Goal: Task Accomplishment & Management: Manage account settings

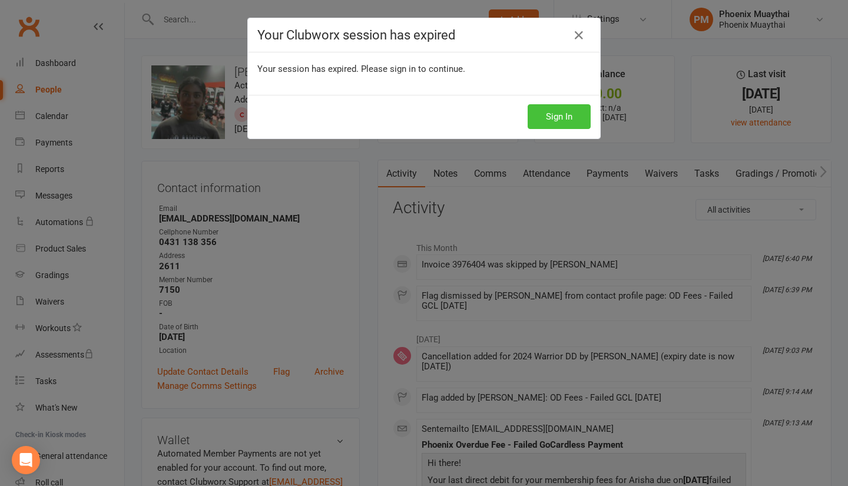
click at [546, 117] on button "Sign In" at bounding box center [559, 116] width 63 height 25
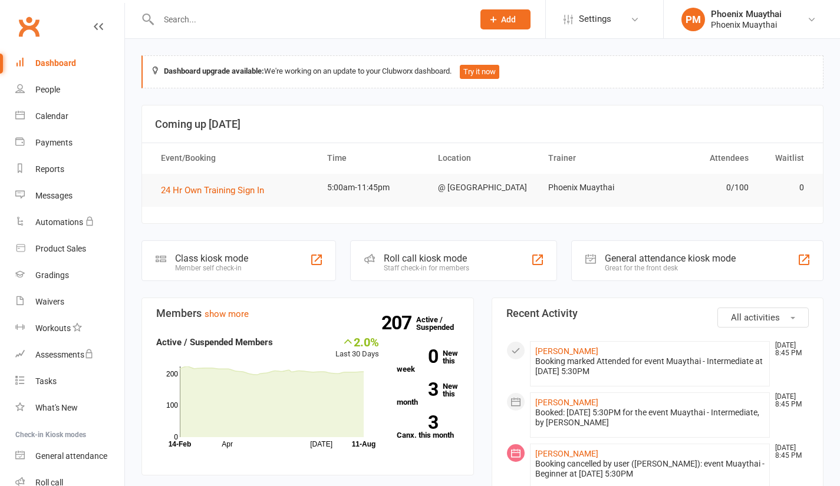
click at [222, 19] on input "text" at bounding box center [310, 19] width 310 height 16
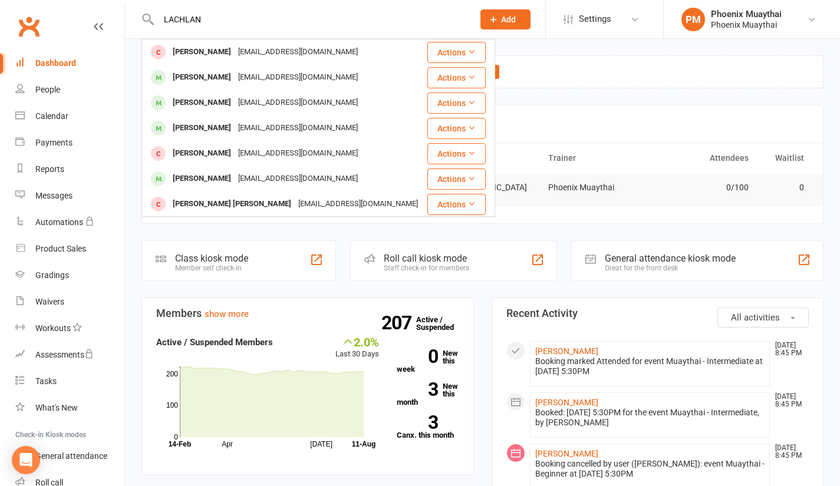
type input "LACHLAN"
click at [194, 124] on div "[PERSON_NAME]" at bounding box center [201, 128] width 65 height 17
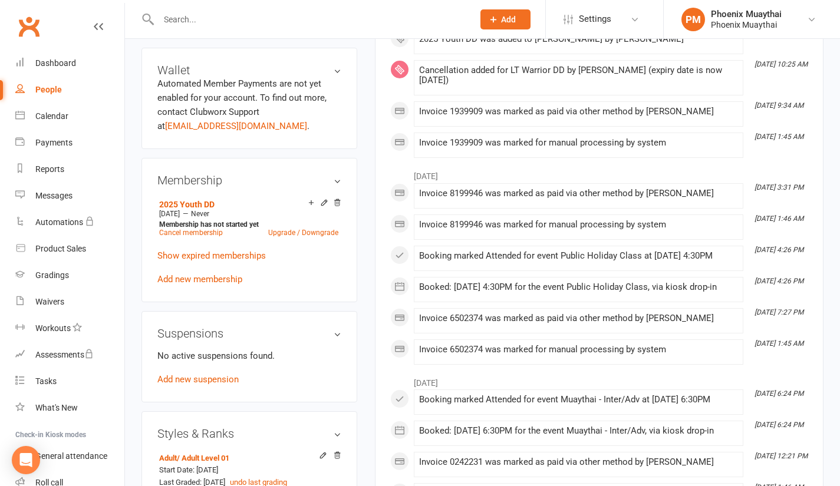
scroll to position [370, 0]
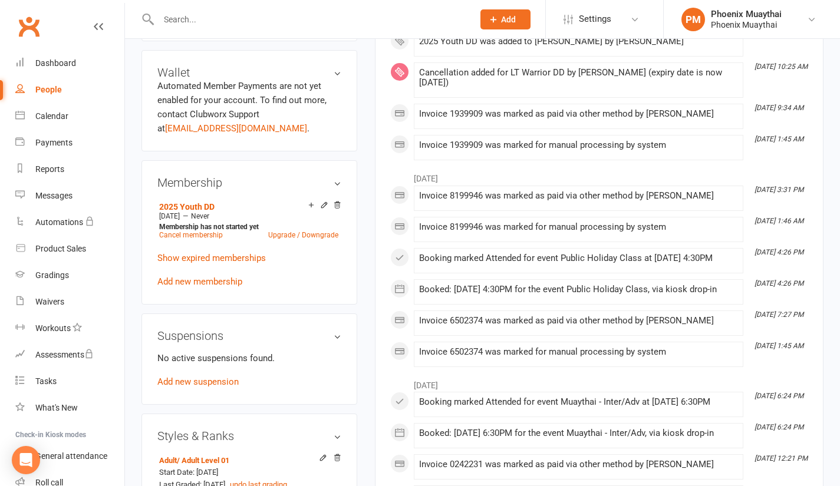
click at [331, 339] on h3 "Suspensions" at bounding box center [249, 335] width 184 height 13
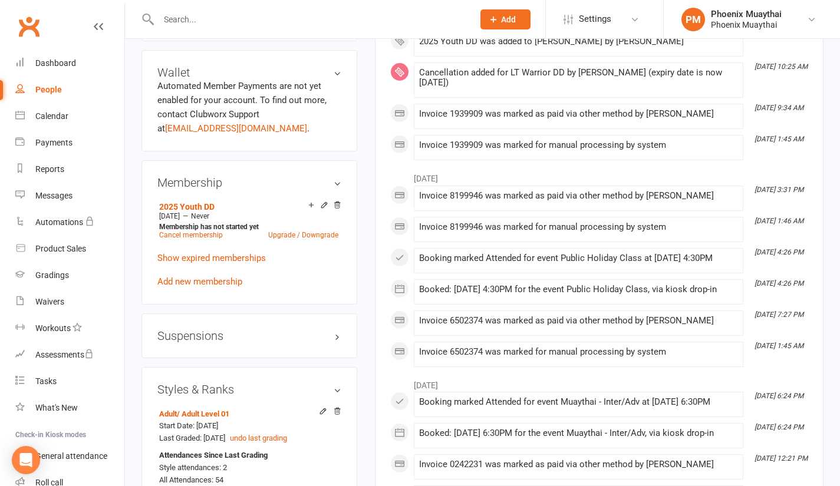
click at [335, 339] on h3 "Suspensions" at bounding box center [249, 335] width 184 height 13
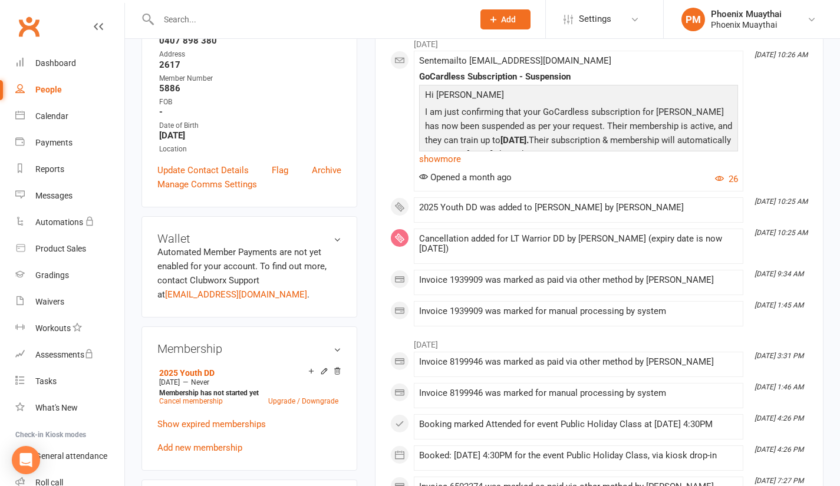
scroll to position [199, 0]
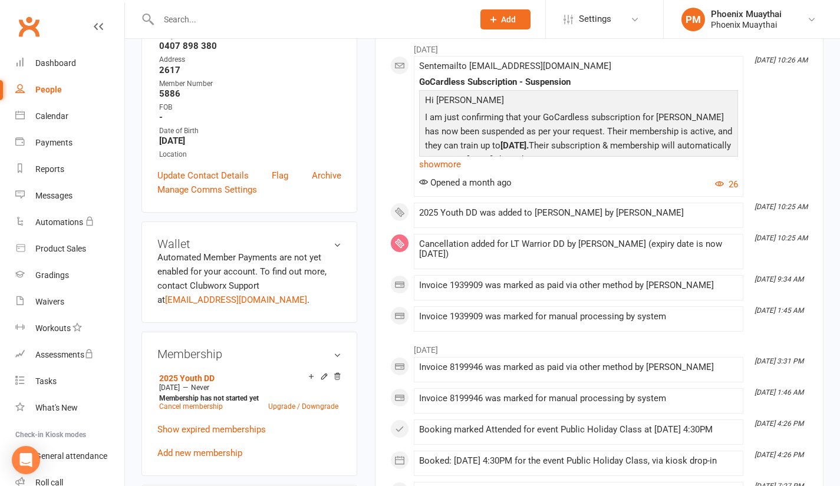
click at [452, 163] on link "show more" at bounding box center [578, 164] width 319 height 16
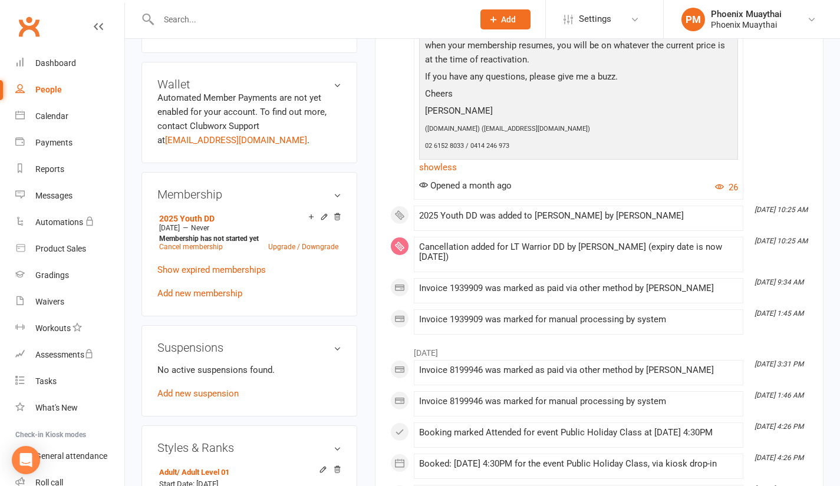
scroll to position [375, 0]
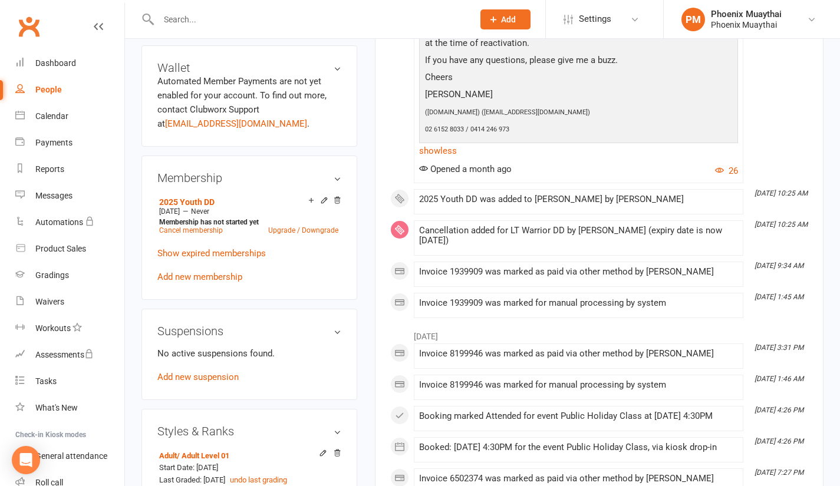
click at [199, 255] on link "Show expired memberships" at bounding box center [211, 253] width 108 height 11
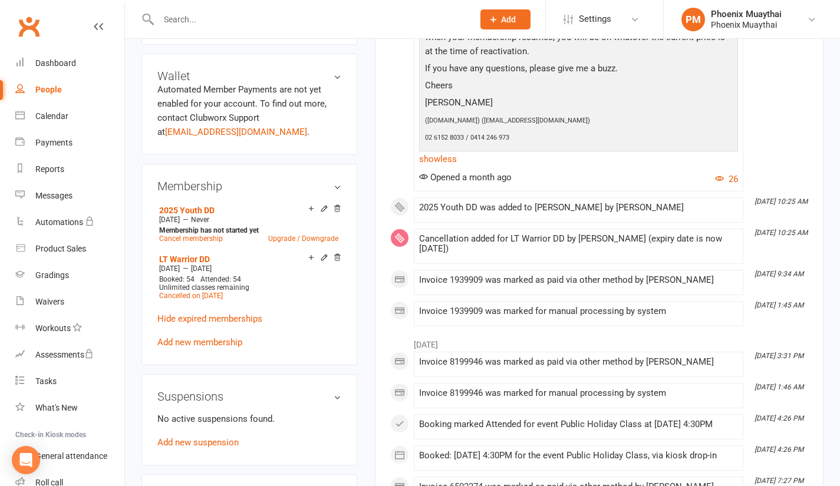
scroll to position [411, 0]
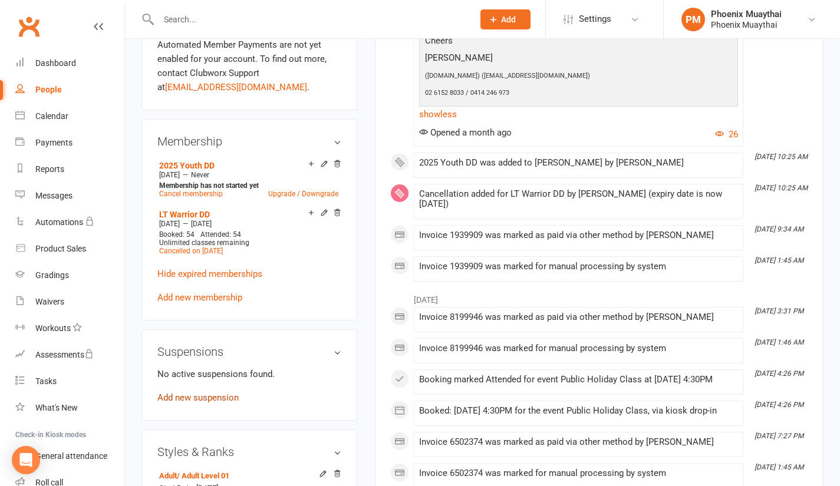
click at [223, 397] on link "Add new suspension" at bounding box center [197, 397] width 81 height 11
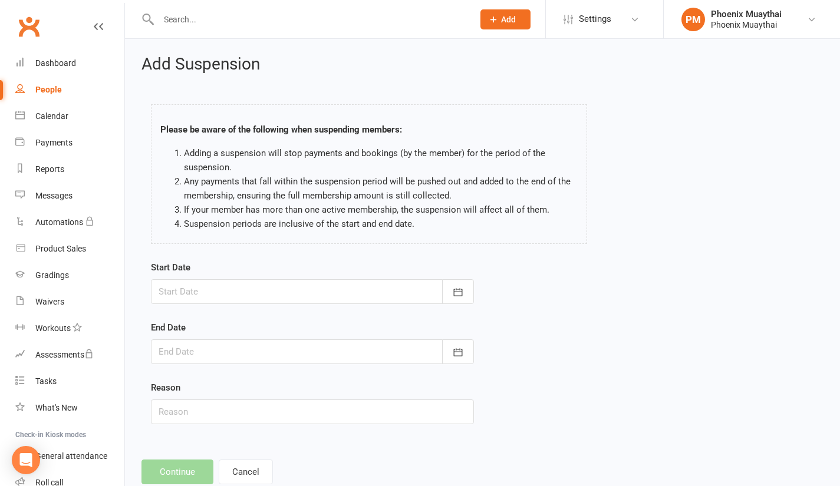
click at [255, 289] on div at bounding box center [312, 291] width 323 height 25
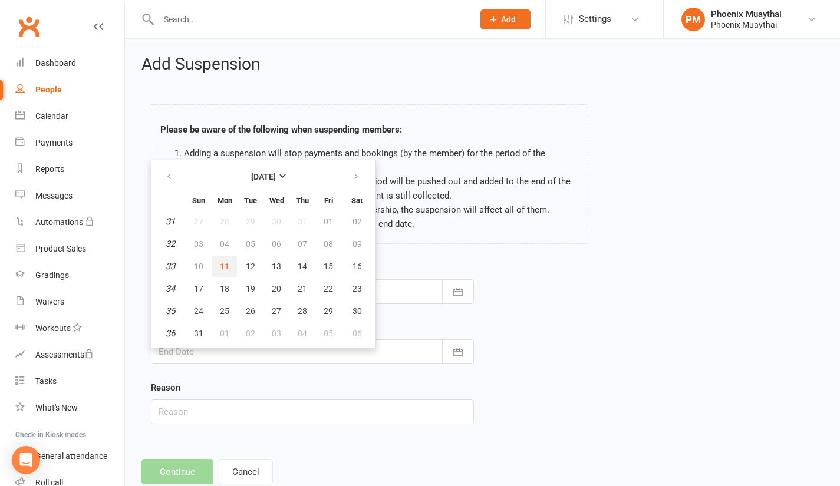
click at [224, 265] on span "11" at bounding box center [224, 266] width 9 height 9
type input "[DATE]"
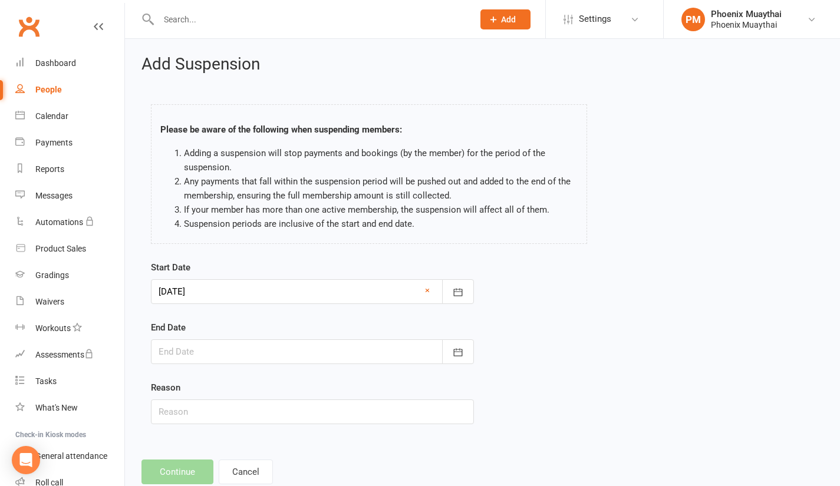
click at [212, 347] on div at bounding box center [312, 351] width 323 height 25
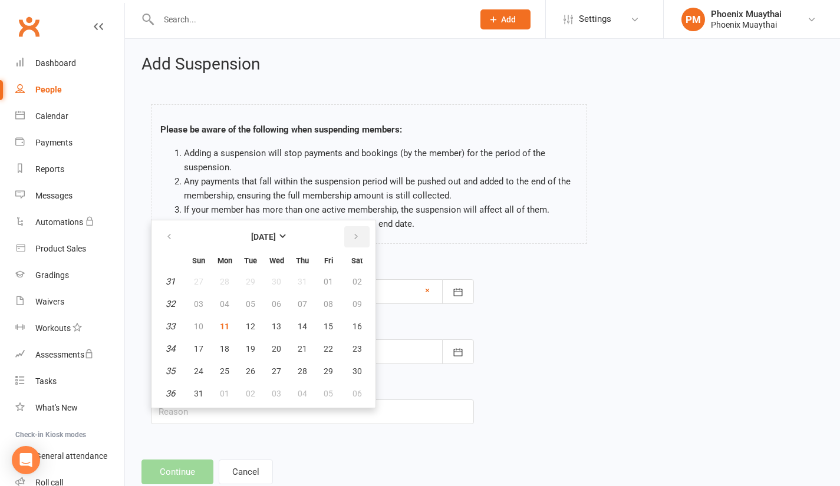
click at [357, 236] on icon "button" at bounding box center [356, 236] width 8 height 9
click at [223, 298] on button "06" at bounding box center [224, 303] width 25 height 21
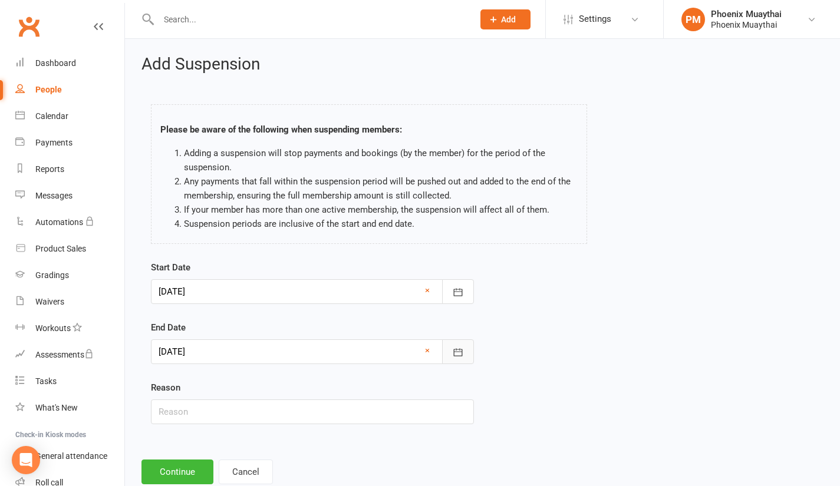
click at [455, 353] on icon "button" at bounding box center [458, 352] width 12 height 12
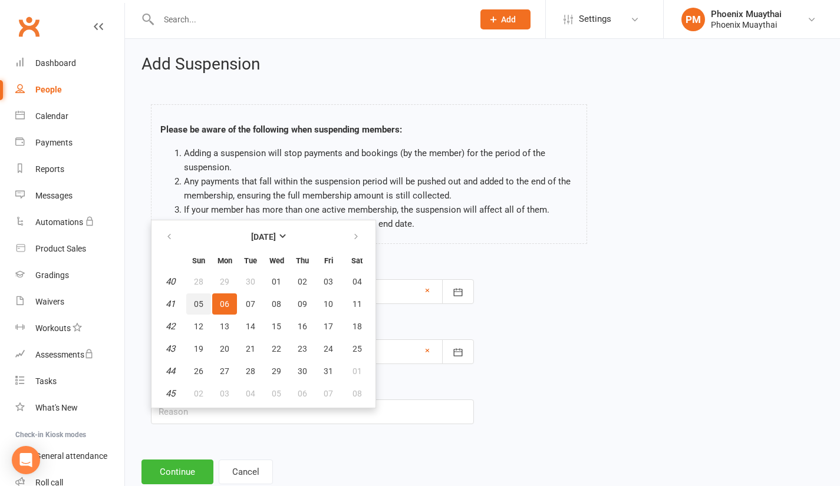
click at [199, 302] on span "05" at bounding box center [198, 303] width 9 height 9
type input "[DATE]"
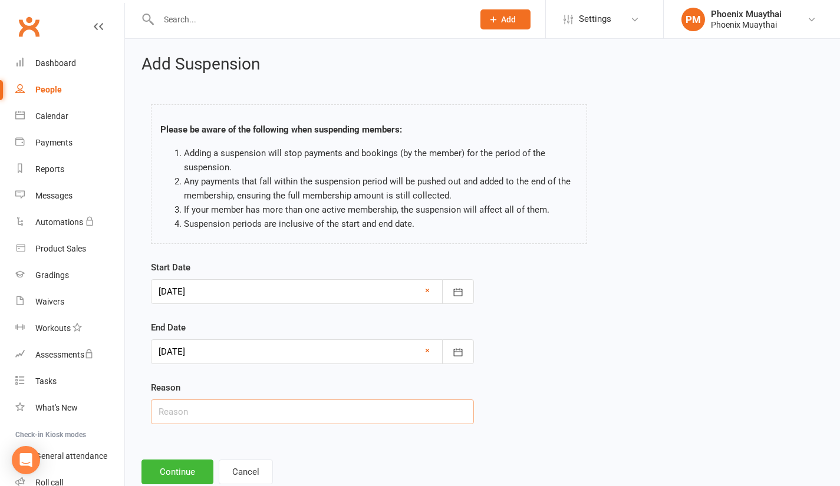
click at [203, 412] on input "text" at bounding box center [312, 411] width 323 height 25
type input "Other Sport"
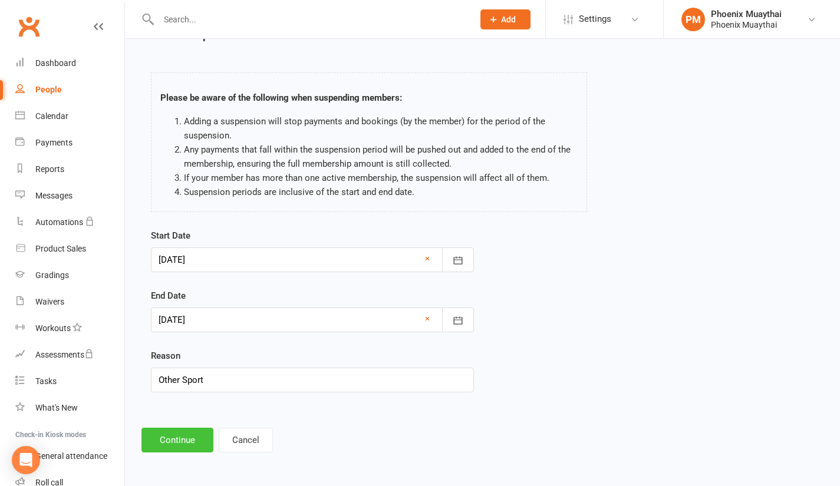
click at [176, 442] on button "Continue" at bounding box center [177, 440] width 72 height 25
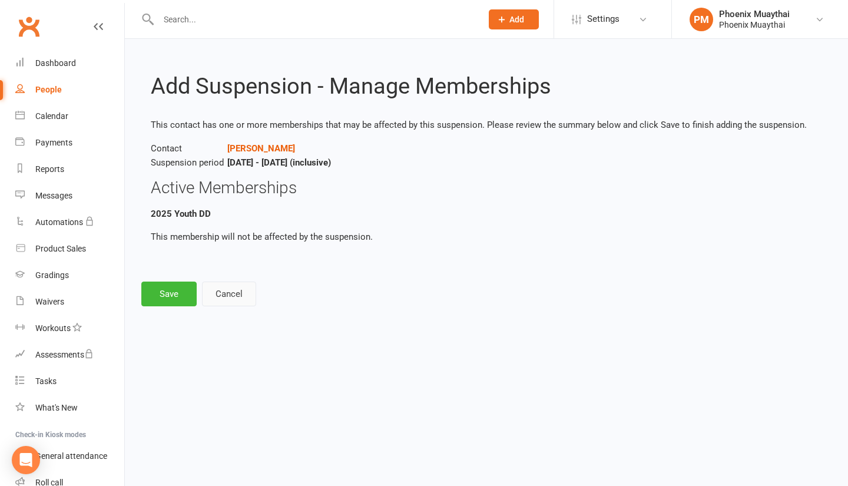
click at [228, 295] on button "Cancel" at bounding box center [229, 294] width 54 height 25
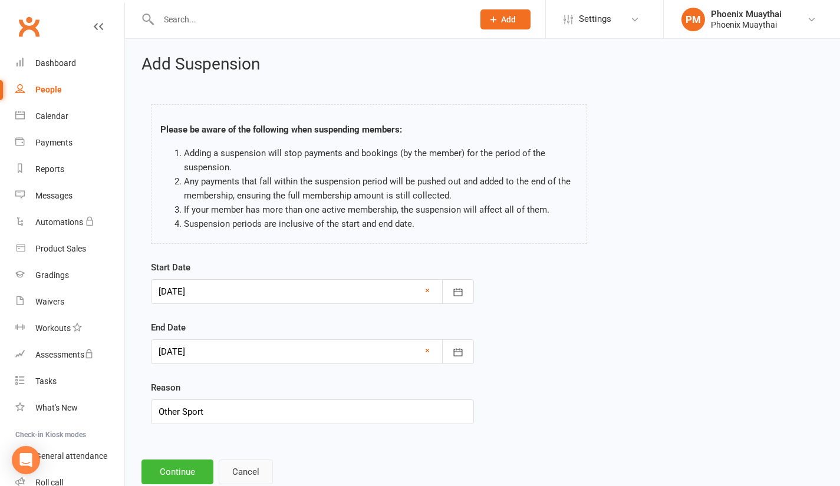
click at [251, 474] on button "Cancel" at bounding box center [246, 472] width 54 height 25
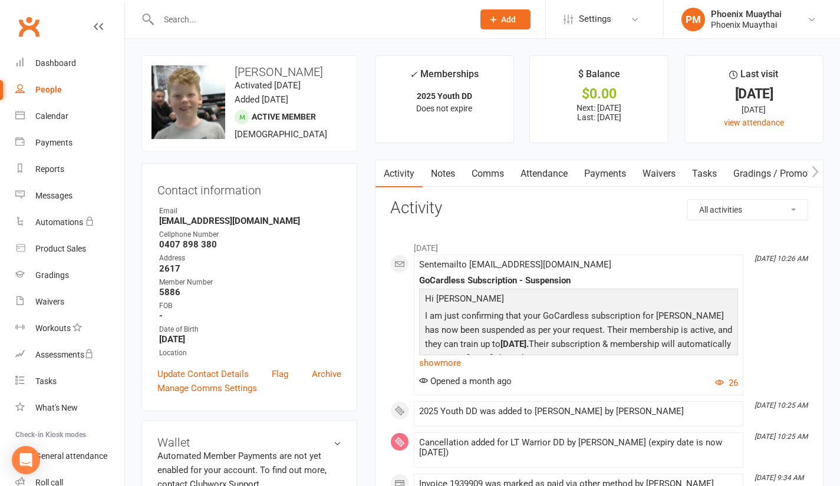
click at [223, 27] on input "text" at bounding box center [310, 19] width 310 height 16
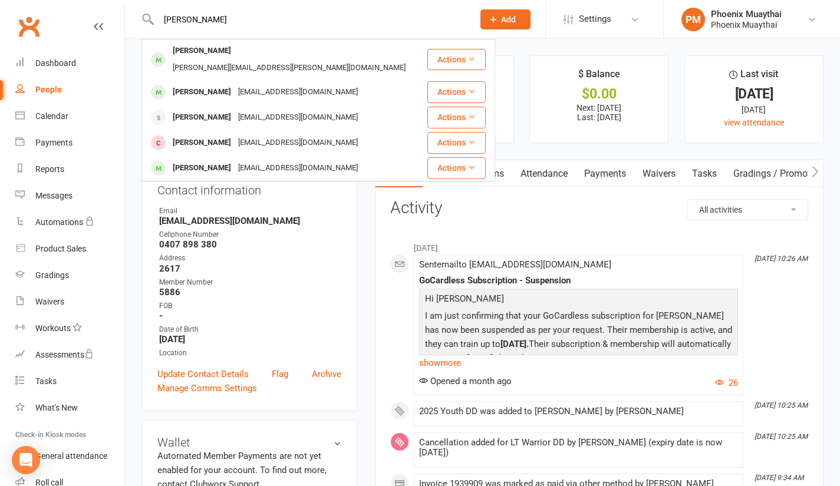
type input "[PERSON_NAME]"
click at [210, 109] on div "[PERSON_NAME]" at bounding box center [201, 117] width 65 height 17
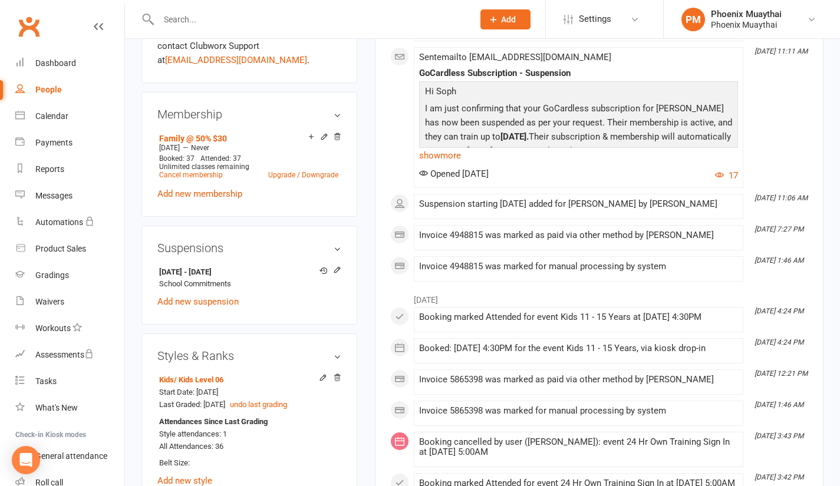
scroll to position [437, 0]
click at [338, 269] on icon at bounding box center [336, 268] width 5 height 5
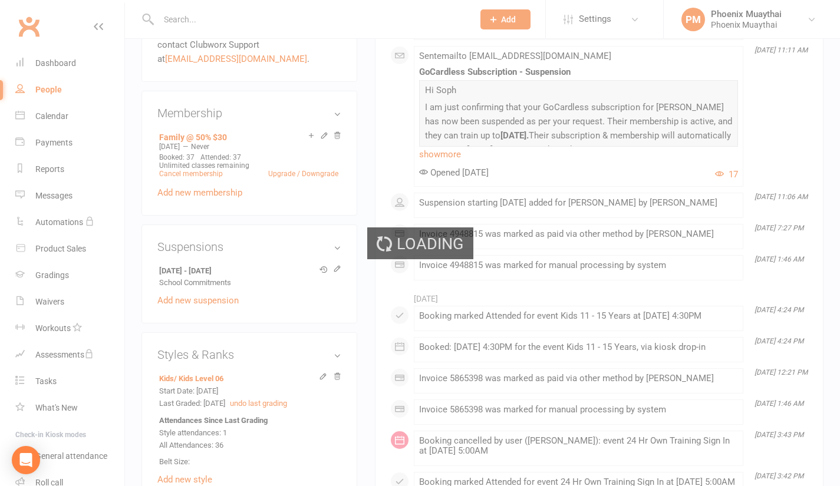
click at [338, 269] on div "Loading" at bounding box center [420, 243] width 840 height 486
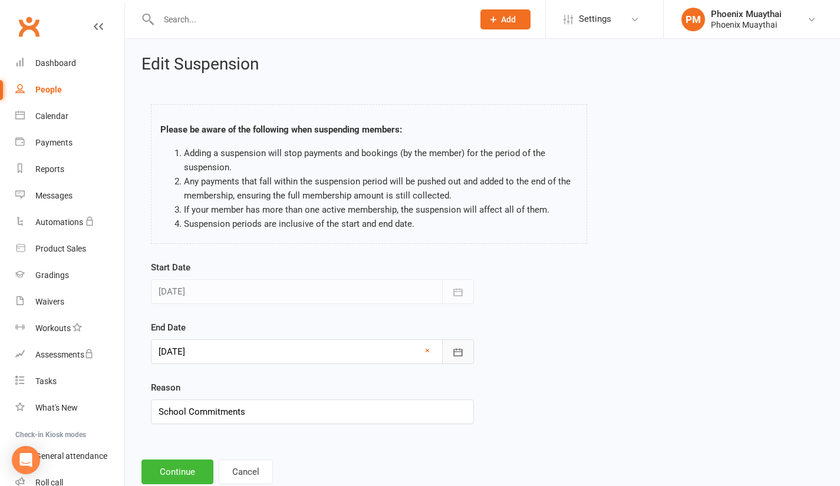
click at [461, 354] on icon "button" at bounding box center [457, 352] width 9 height 8
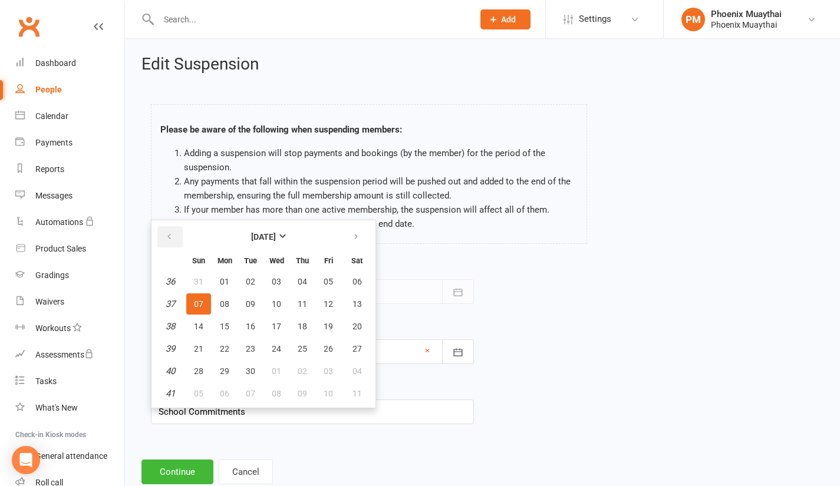
click at [169, 234] on icon "button" at bounding box center [169, 236] width 8 height 9
click at [202, 328] on span "10" at bounding box center [198, 326] width 9 height 9
type input "[DATE]"
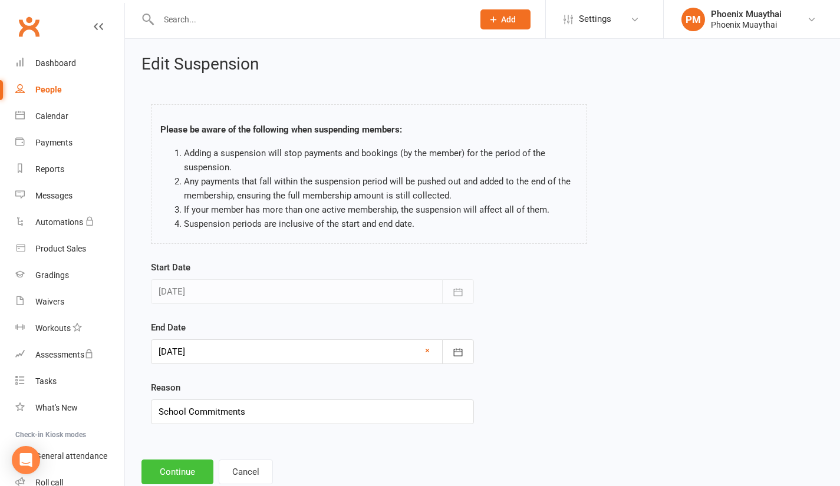
click at [184, 472] on button "Continue" at bounding box center [177, 472] width 72 height 25
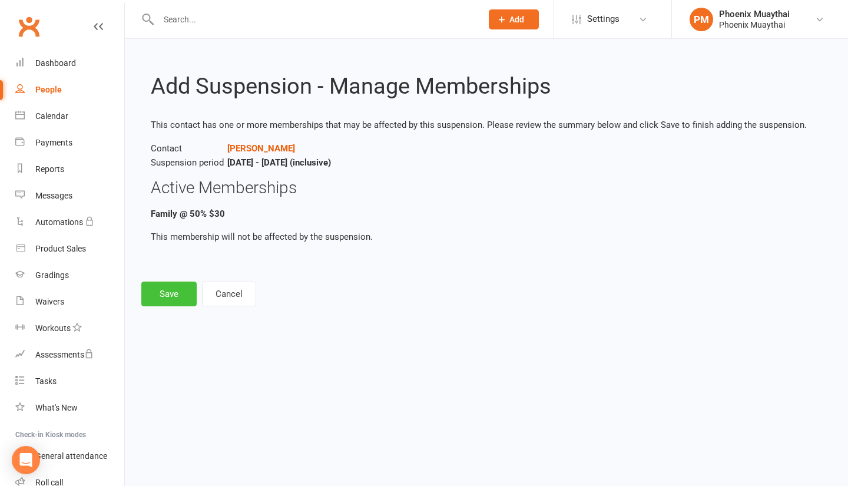
click at [170, 299] on button "Save" at bounding box center [168, 294] width 55 height 25
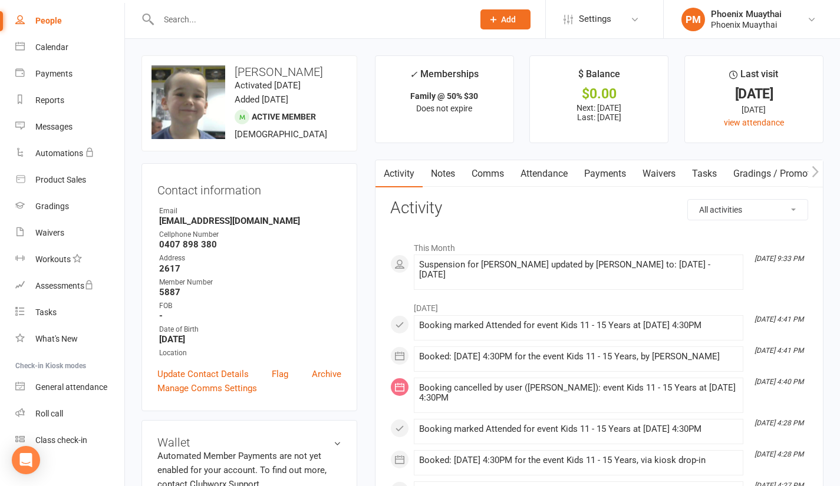
scroll to position [81, 0]
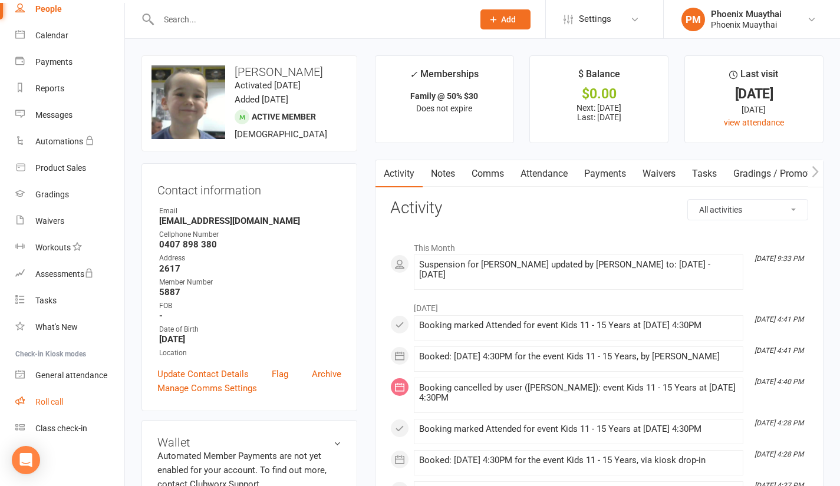
click at [61, 399] on div "Roll call" at bounding box center [49, 401] width 28 height 9
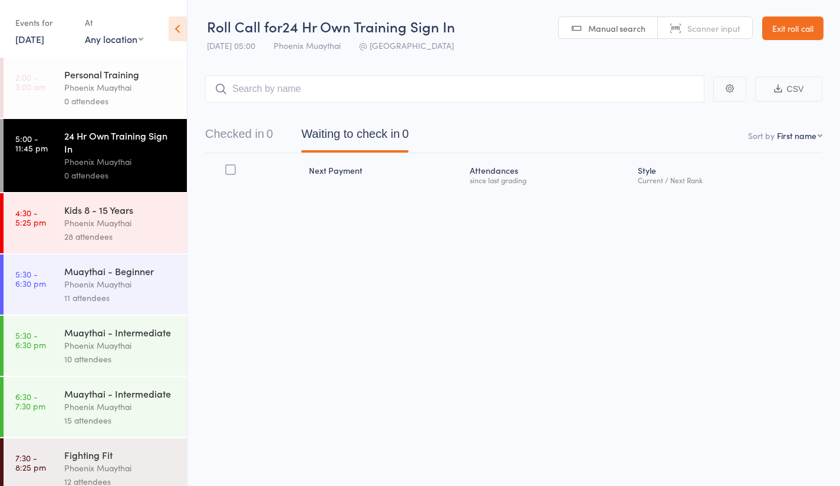
click at [119, 220] on div "Phoenix Muaythai" at bounding box center [120, 223] width 113 height 14
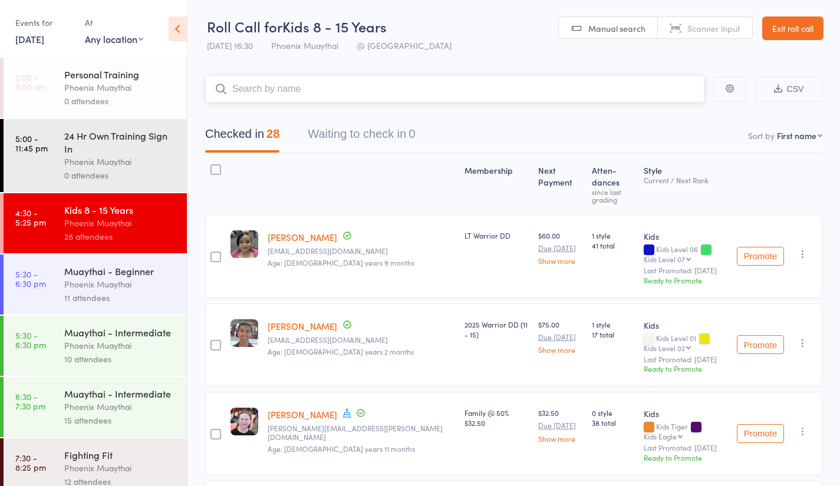
click at [276, 84] on input "search" at bounding box center [454, 88] width 499 height 27
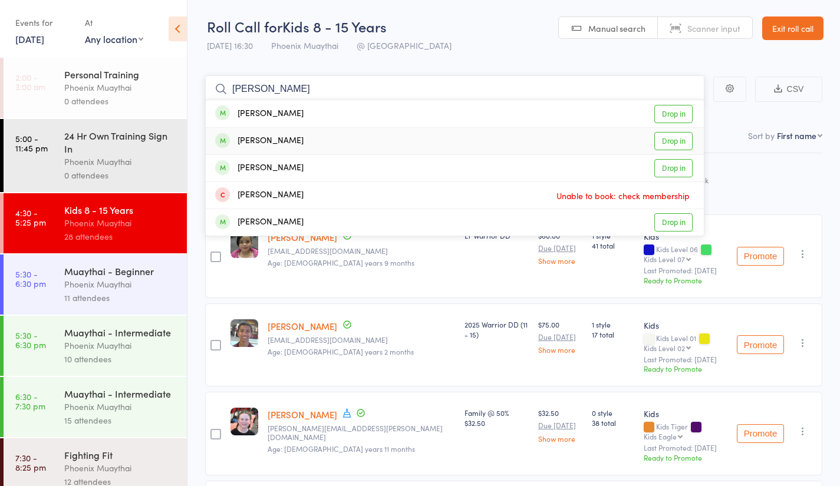
type input "[PERSON_NAME]"
click at [266, 142] on div "[PERSON_NAME]" at bounding box center [259, 141] width 88 height 14
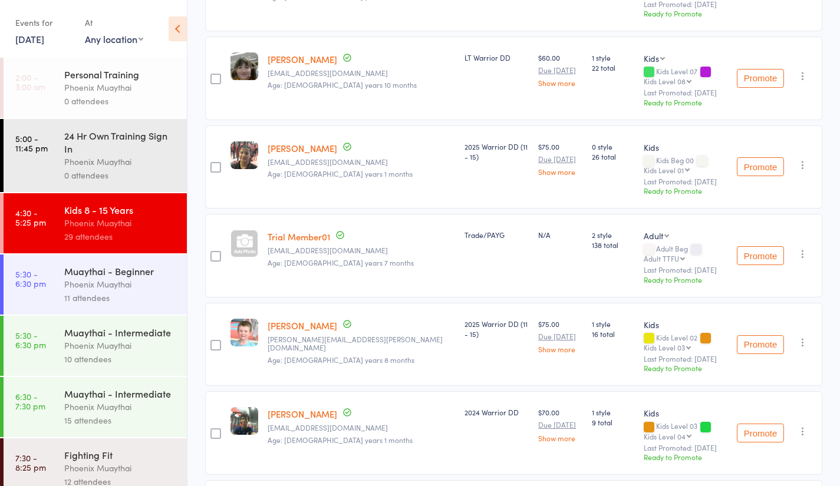
scroll to position [2131, 0]
click at [212, 250] on div at bounding box center [215, 255] width 11 height 11
click at [213, 252] on input "checkbox" at bounding box center [213, 252] width 0 height 0
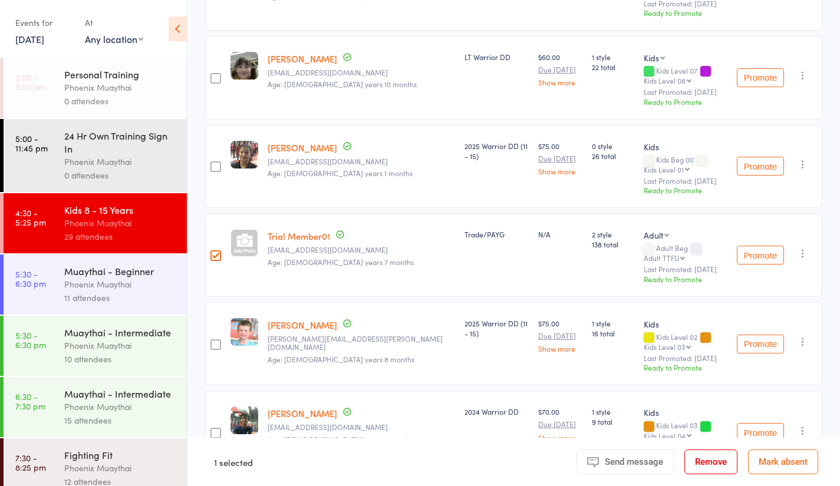
click at [714, 461] on button "Remove" at bounding box center [710, 462] width 53 height 25
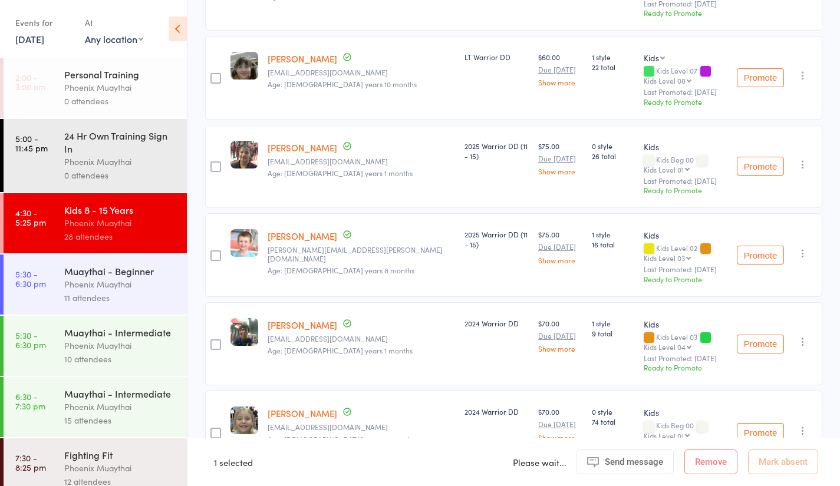
click at [128, 283] on div "Phoenix Muaythai" at bounding box center [120, 285] width 113 height 14
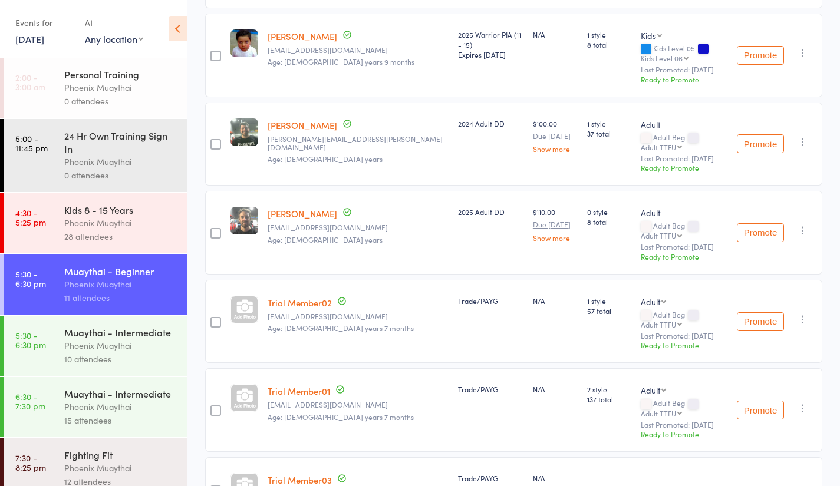
scroll to position [650, 0]
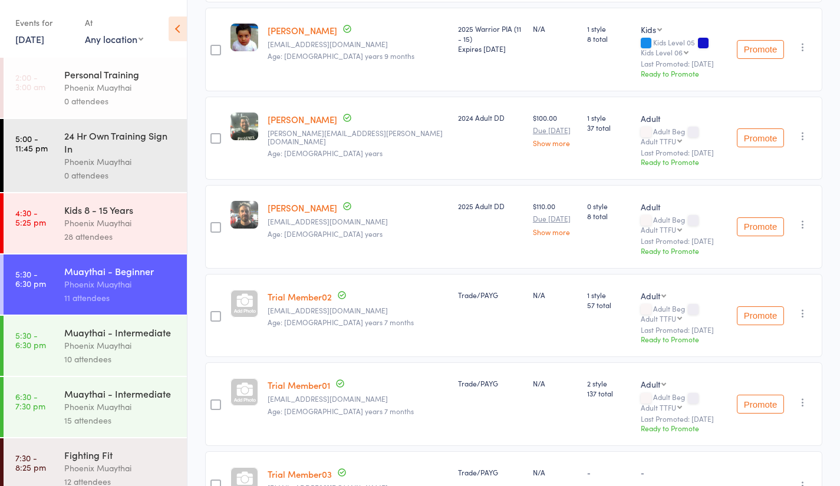
click at [111, 339] on div "Muaythai - Intermediate" at bounding box center [120, 332] width 113 height 13
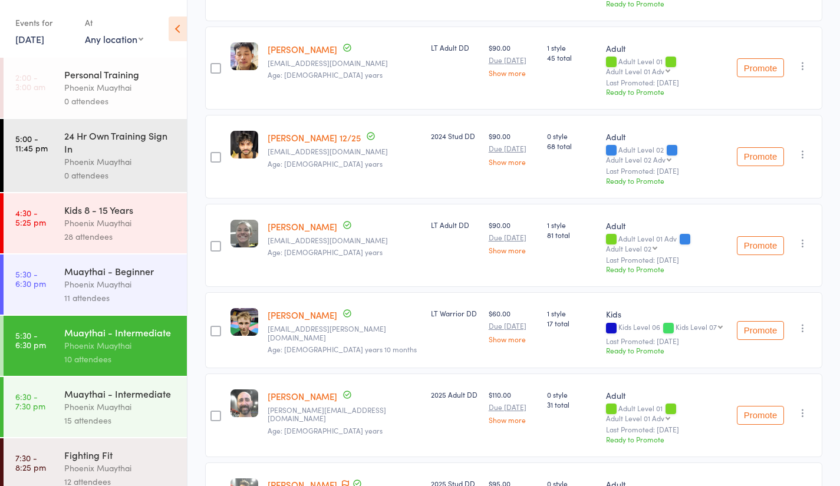
scroll to position [42, 0]
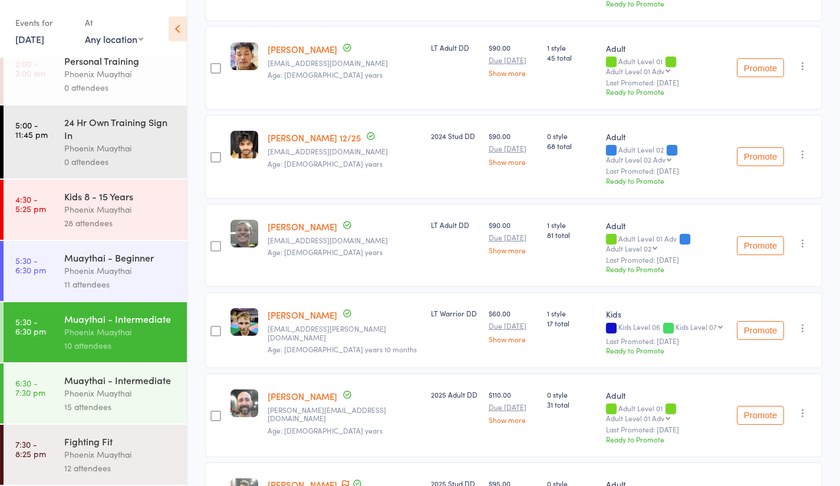
click at [121, 450] on div "Phoenix Muaythai" at bounding box center [120, 455] width 113 height 14
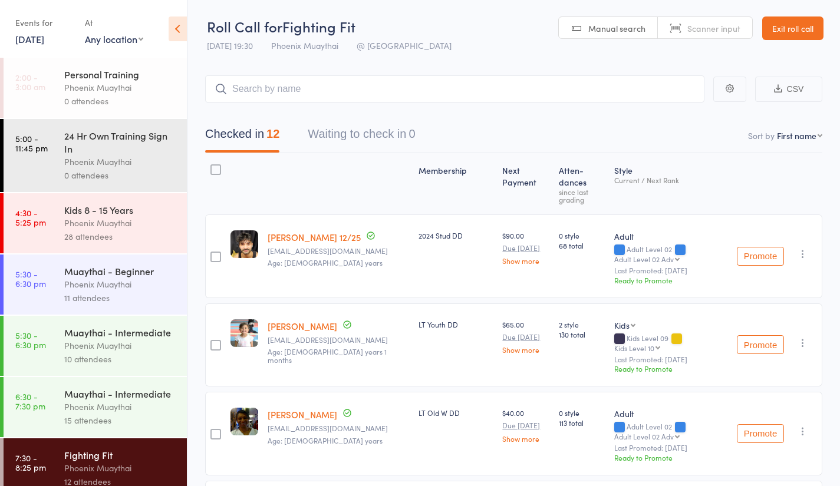
click at [801, 24] on link "Exit roll call" at bounding box center [792, 28] width 61 height 24
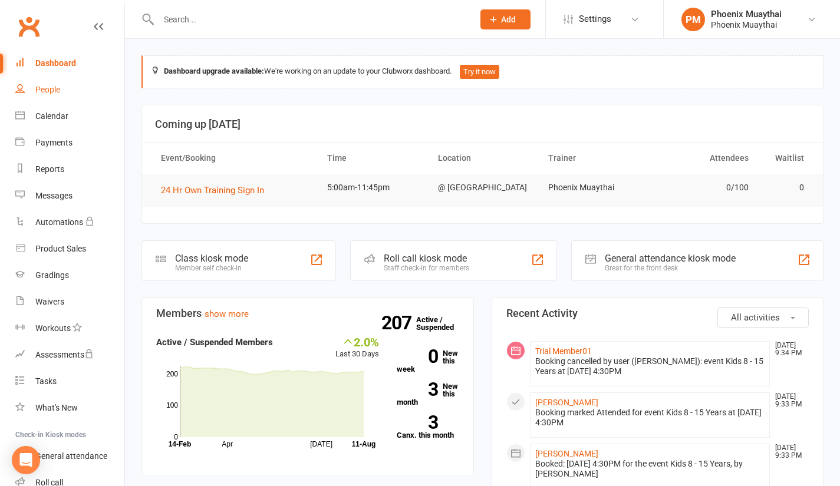
click at [44, 88] on div "People" at bounding box center [47, 89] width 25 height 9
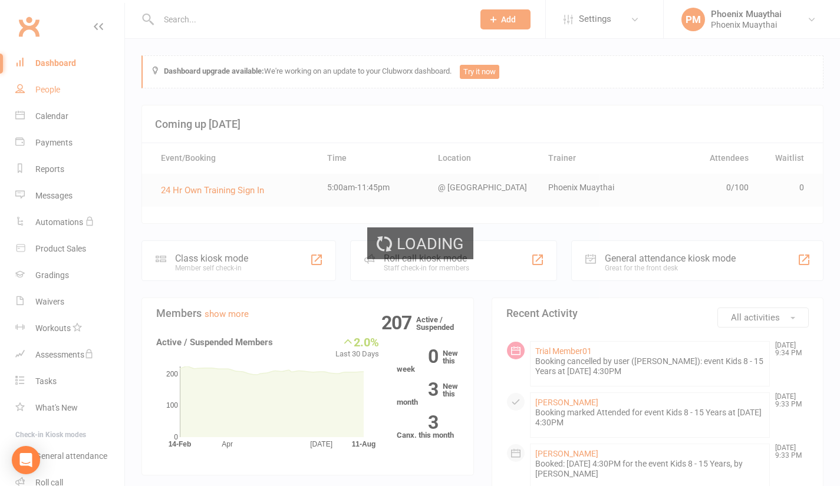
select select "100"
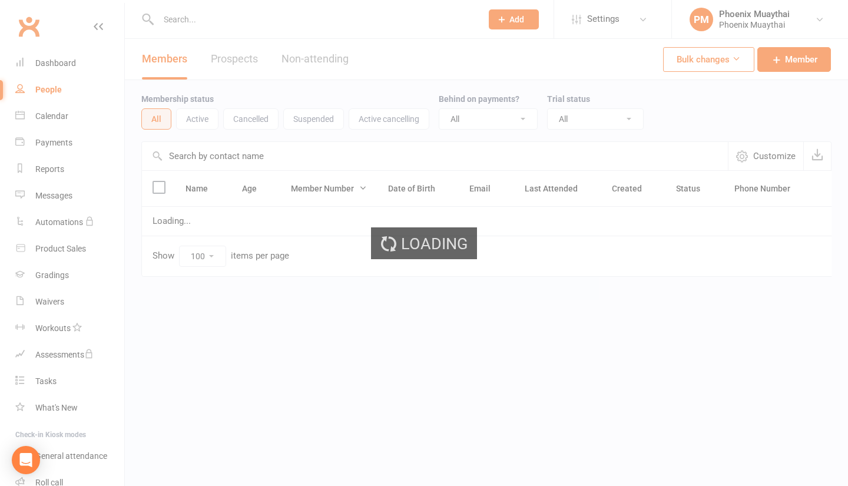
click at [266, 18] on input "text" at bounding box center [314, 19] width 319 height 16
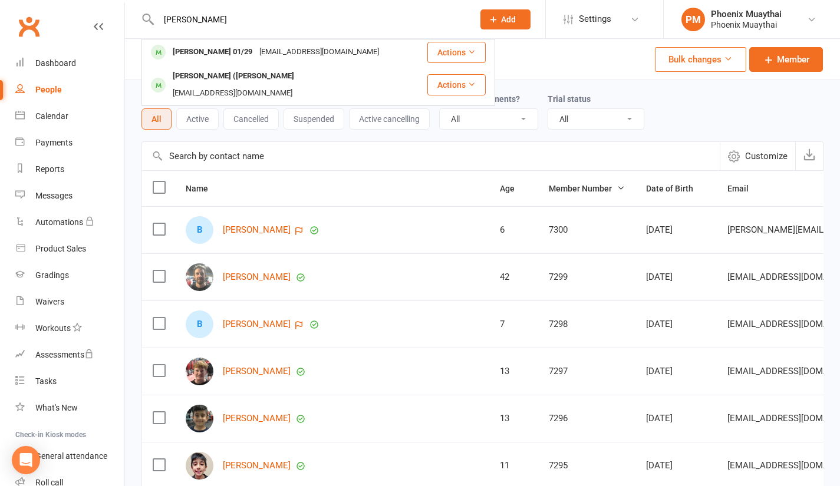
type input "joel"
click at [203, 52] on div "Joel Dominick 01/29" at bounding box center [212, 52] width 87 height 17
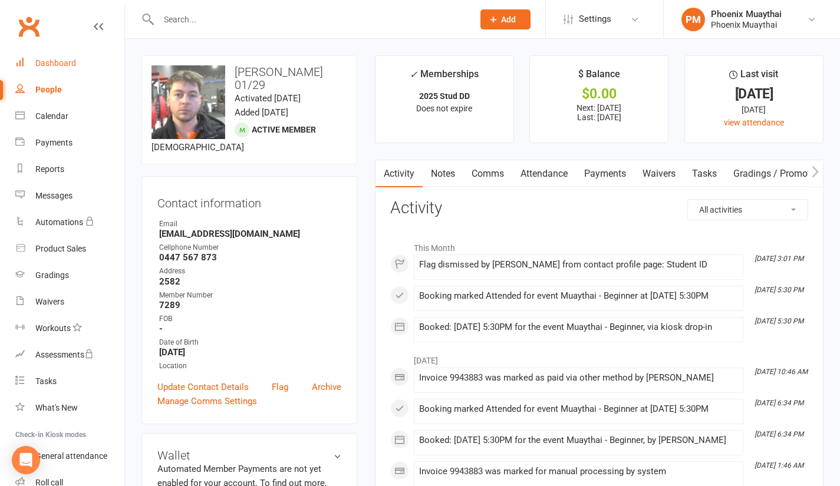
click at [61, 66] on div "Dashboard" at bounding box center [55, 62] width 41 height 9
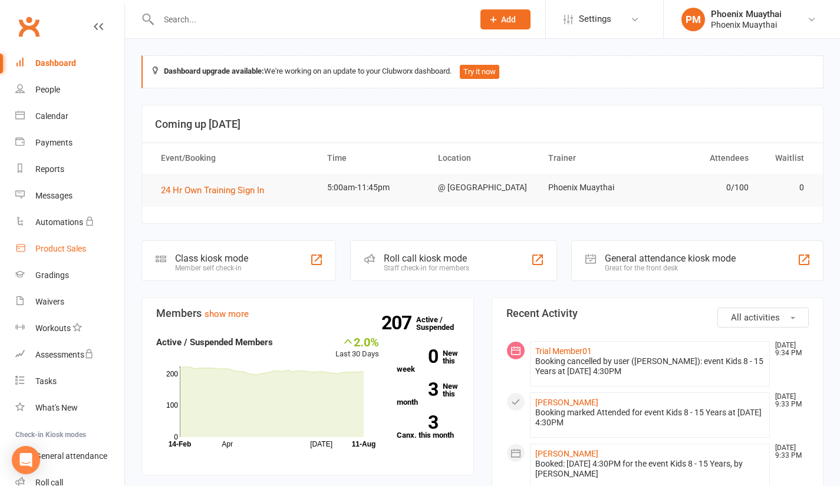
click at [62, 253] on div "Product Sales" at bounding box center [60, 248] width 51 height 9
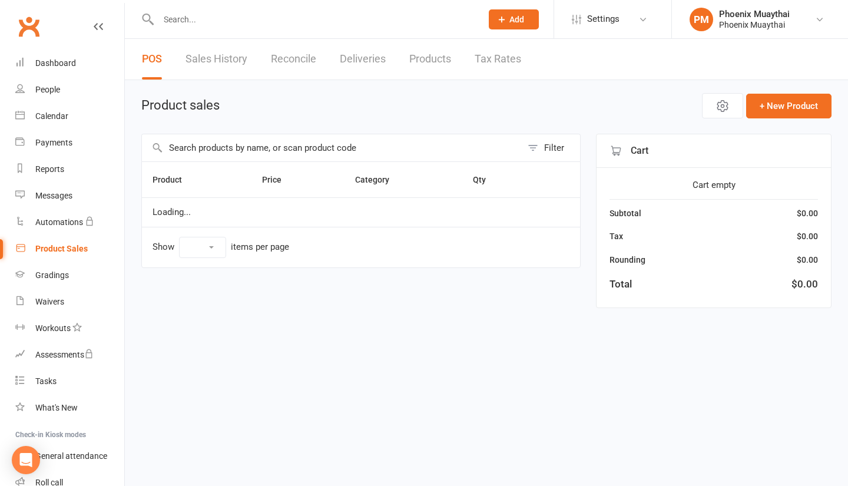
select select "100"
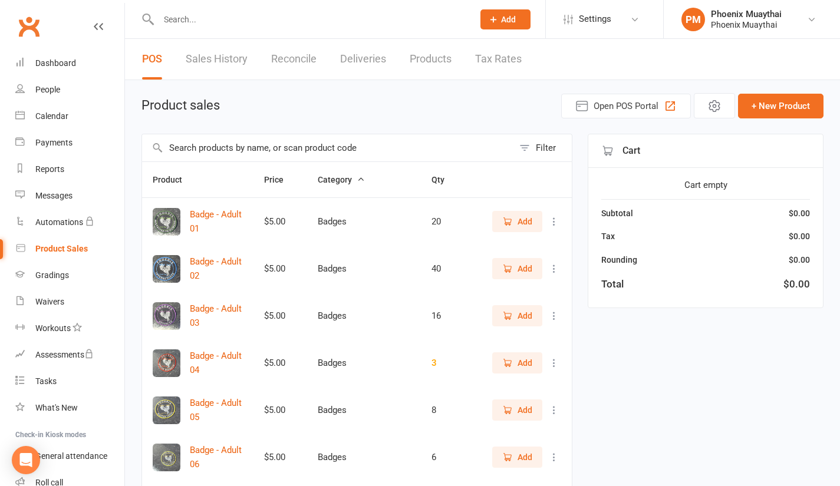
click at [234, 149] on input "text" at bounding box center [327, 147] width 371 height 27
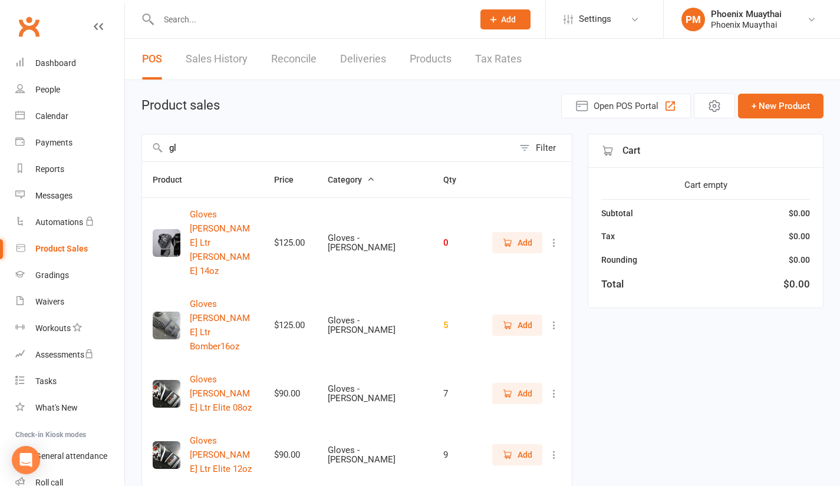
type input "g"
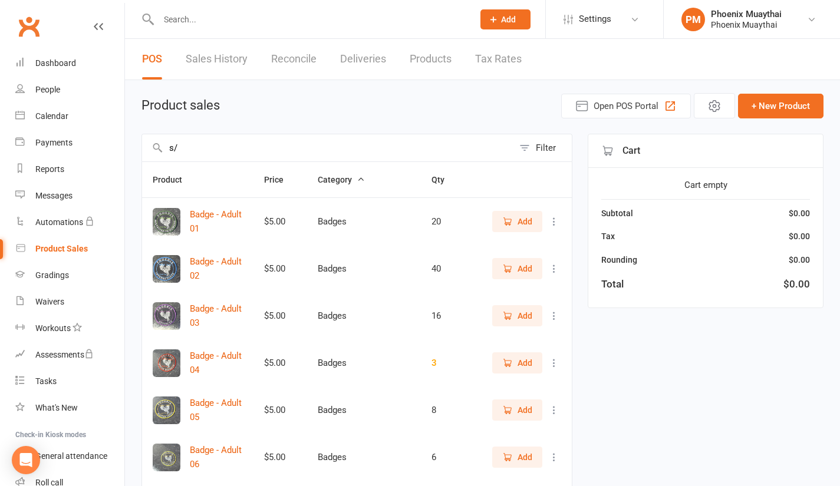
type input "s"
